Goal: Obtain resource: Download file/media

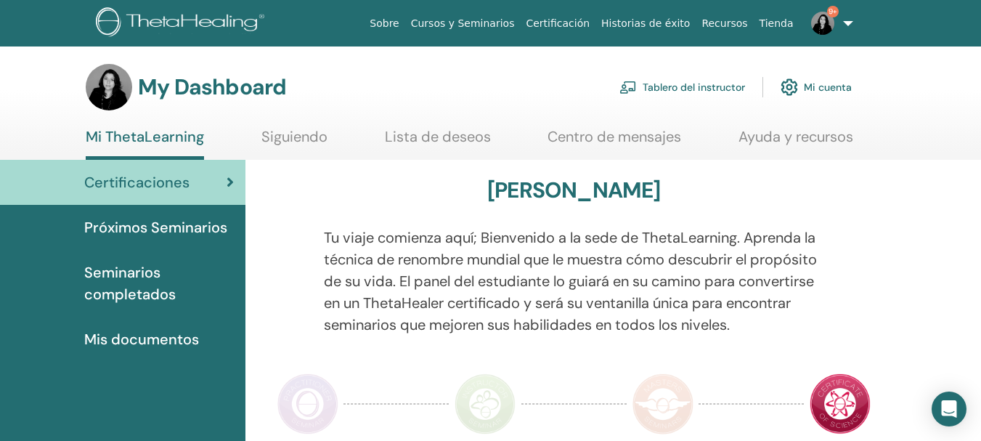
click at [686, 96] on link "Tablero del instructor" at bounding box center [682, 87] width 126 height 32
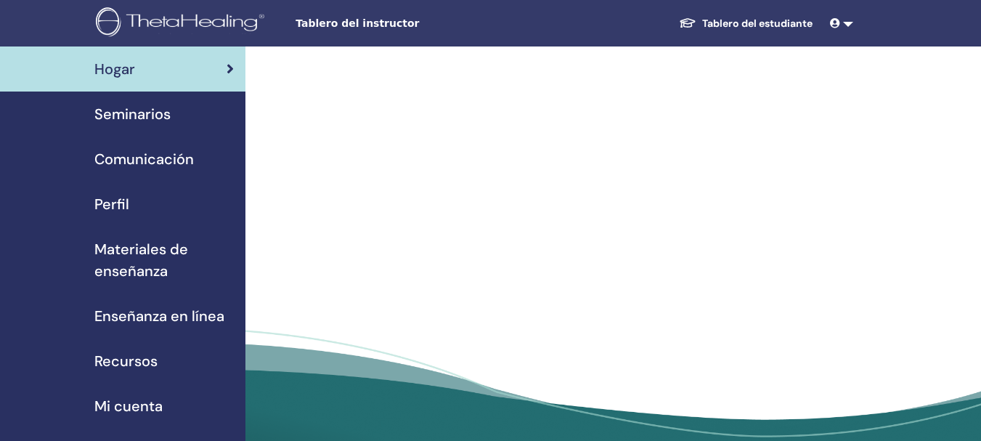
click at [113, 249] on span "Materiales de enseñanza" at bounding box center [163, 260] width 139 height 44
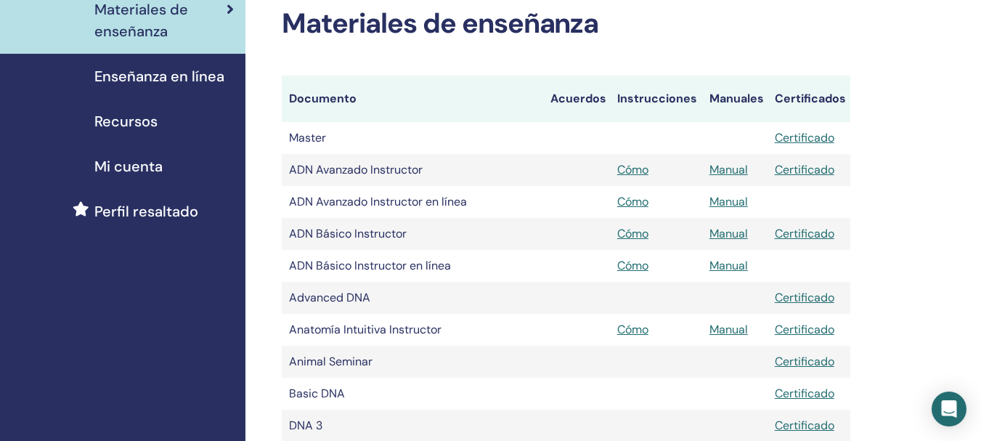
scroll to position [261, 0]
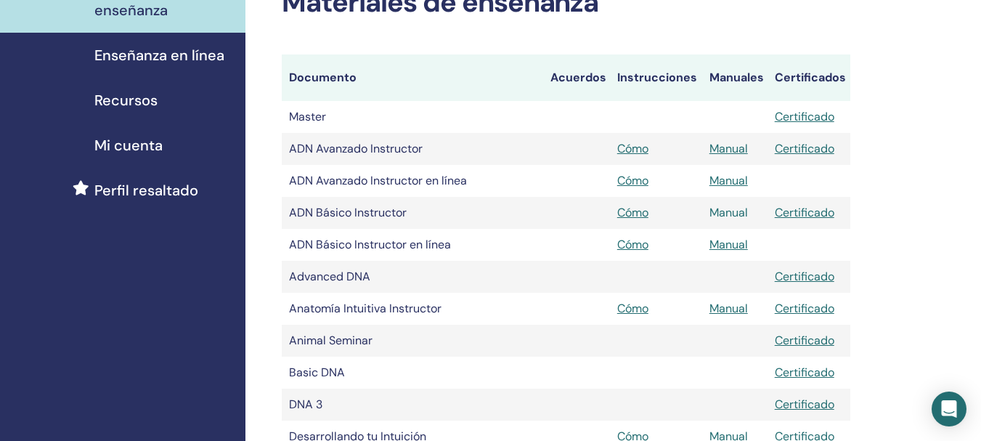
click at [738, 212] on link "Manual" at bounding box center [728, 212] width 38 height 15
